Goal: Check status: Check status

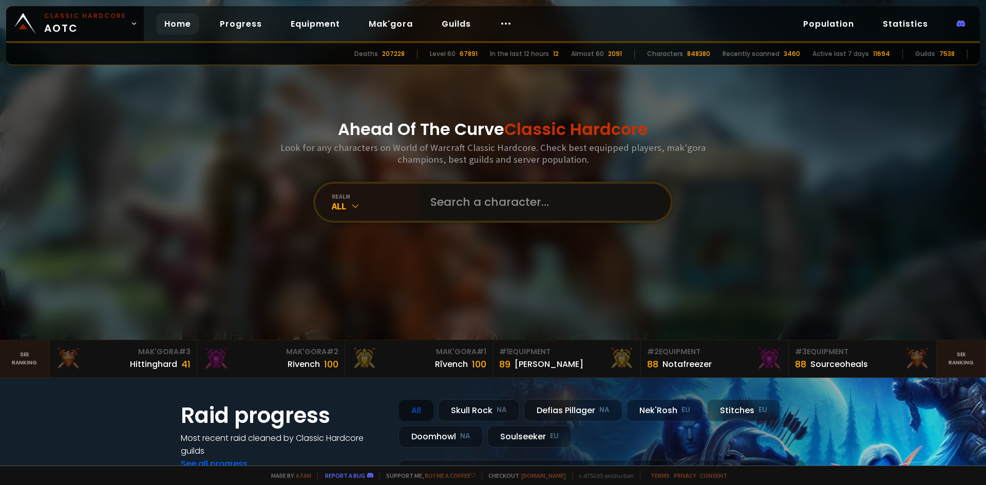
click at [477, 204] on input "text" at bounding box center [541, 202] width 234 height 37
type input "gz"
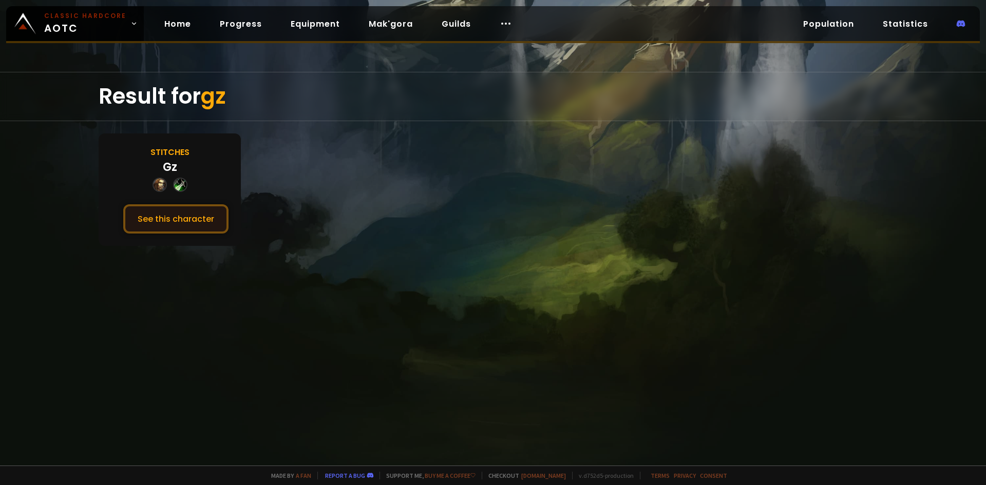
click at [207, 218] on button "See this character" at bounding box center [175, 218] width 105 height 29
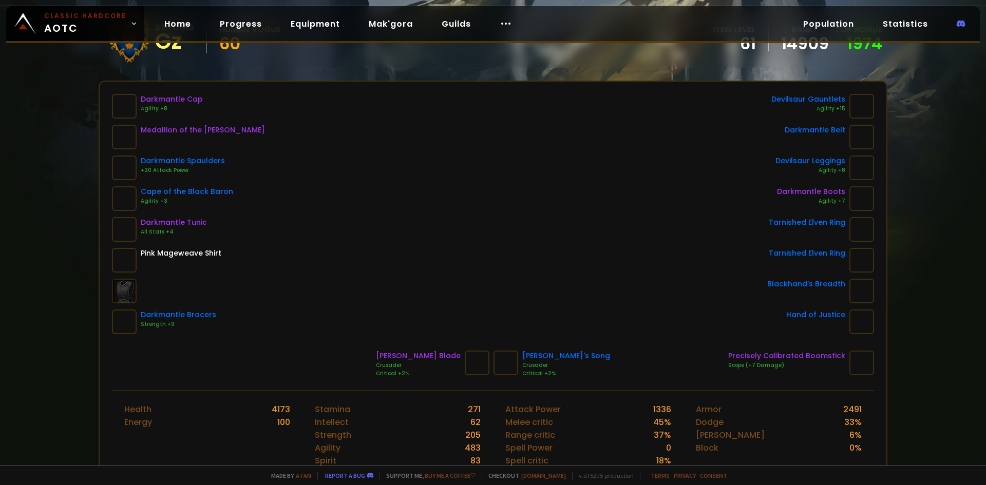
scroll to position [103, 0]
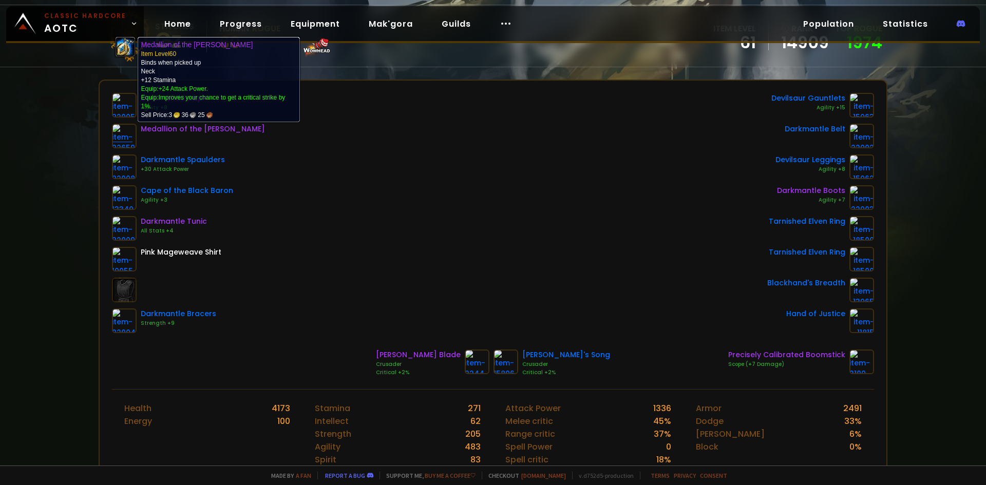
click at [117, 137] on img at bounding box center [124, 136] width 25 height 25
